Goal: Book appointment/travel/reservation

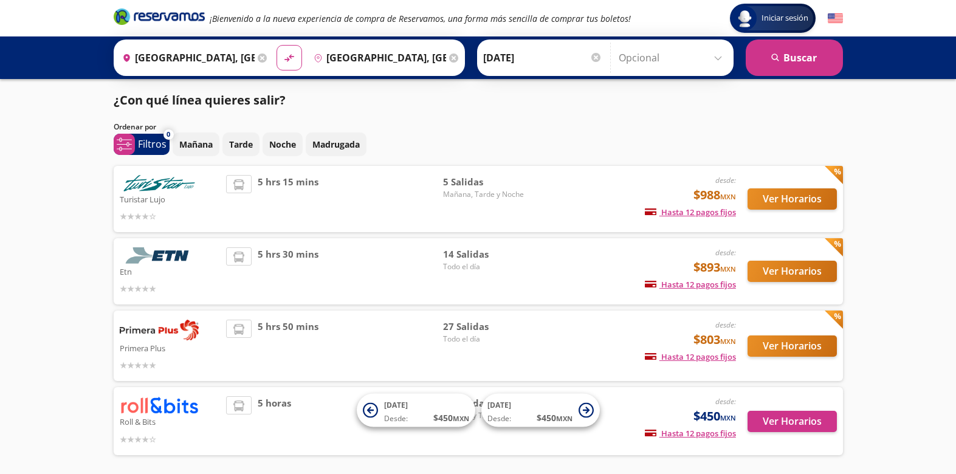
click at [458, 58] on icon at bounding box center [453, 57] width 9 height 9
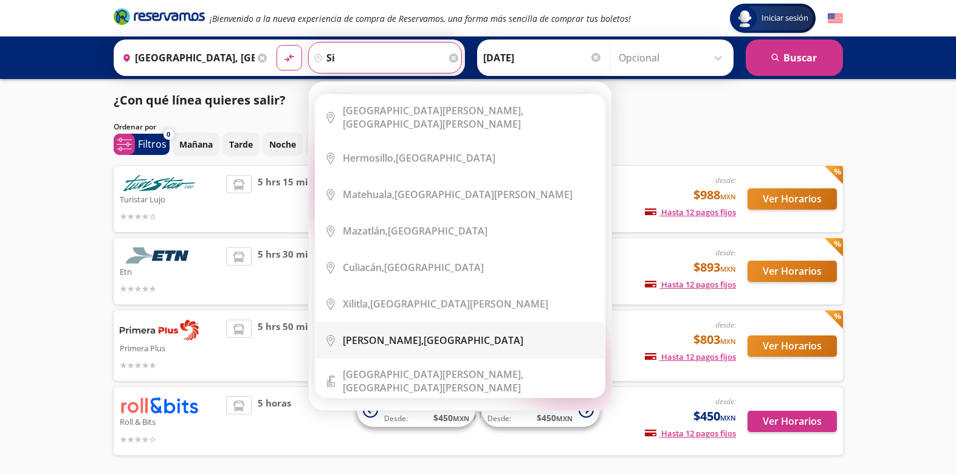
click at [407, 334] on div "[GEOGRAPHIC_DATA], [GEOGRAPHIC_DATA]" at bounding box center [433, 340] width 180 height 13
type input "[GEOGRAPHIC_DATA], [GEOGRAPHIC_DATA]"
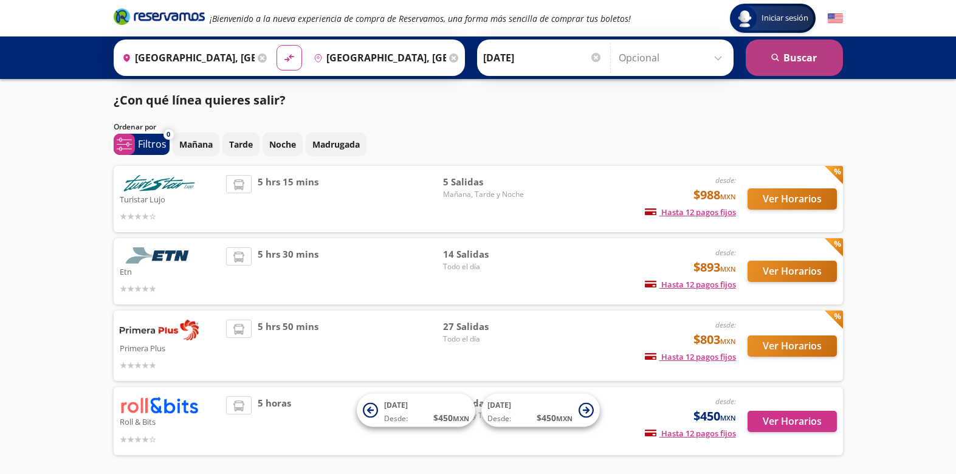
click at [791, 65] on button "search [GEOGRAPHIC_DATA]" at bounding box center [794, 58] width 97 height 36
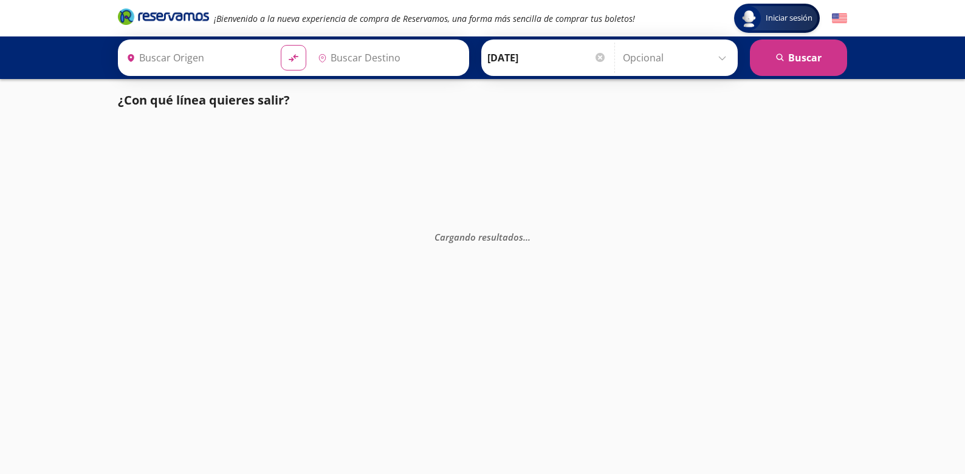
type input "[GEOGRAPHIC_DATA], [GEOGRAPHIC_DATA]"
